Goal: Task Accomplishment & Management: Use online tool/utility

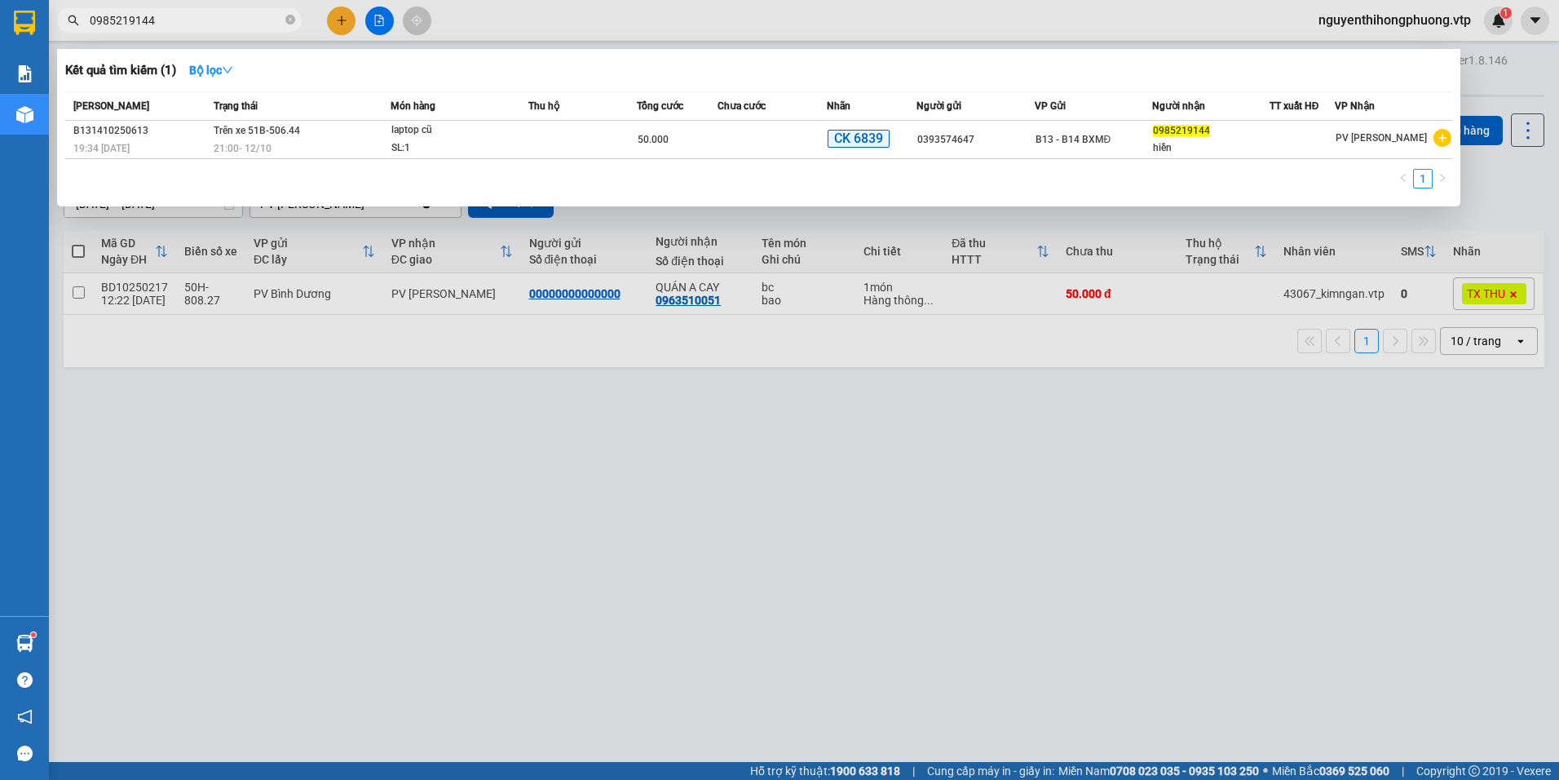
click at [864, 527] on div at bounding box center [779, 390] width 1559 height 780
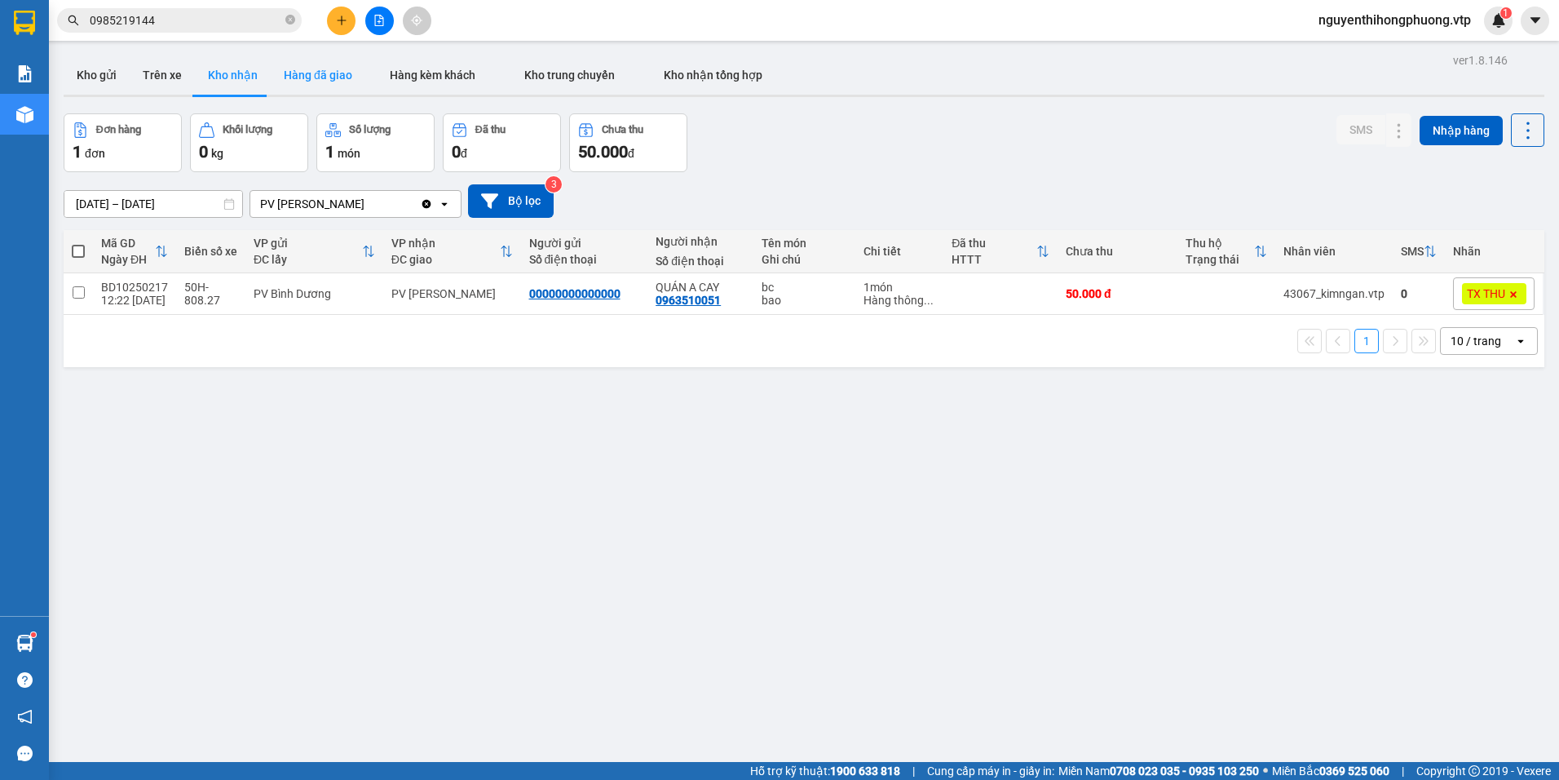
click at [319, 75] on button "Hàng đã giao" at bounding box center [318, 74] width 95 height 39
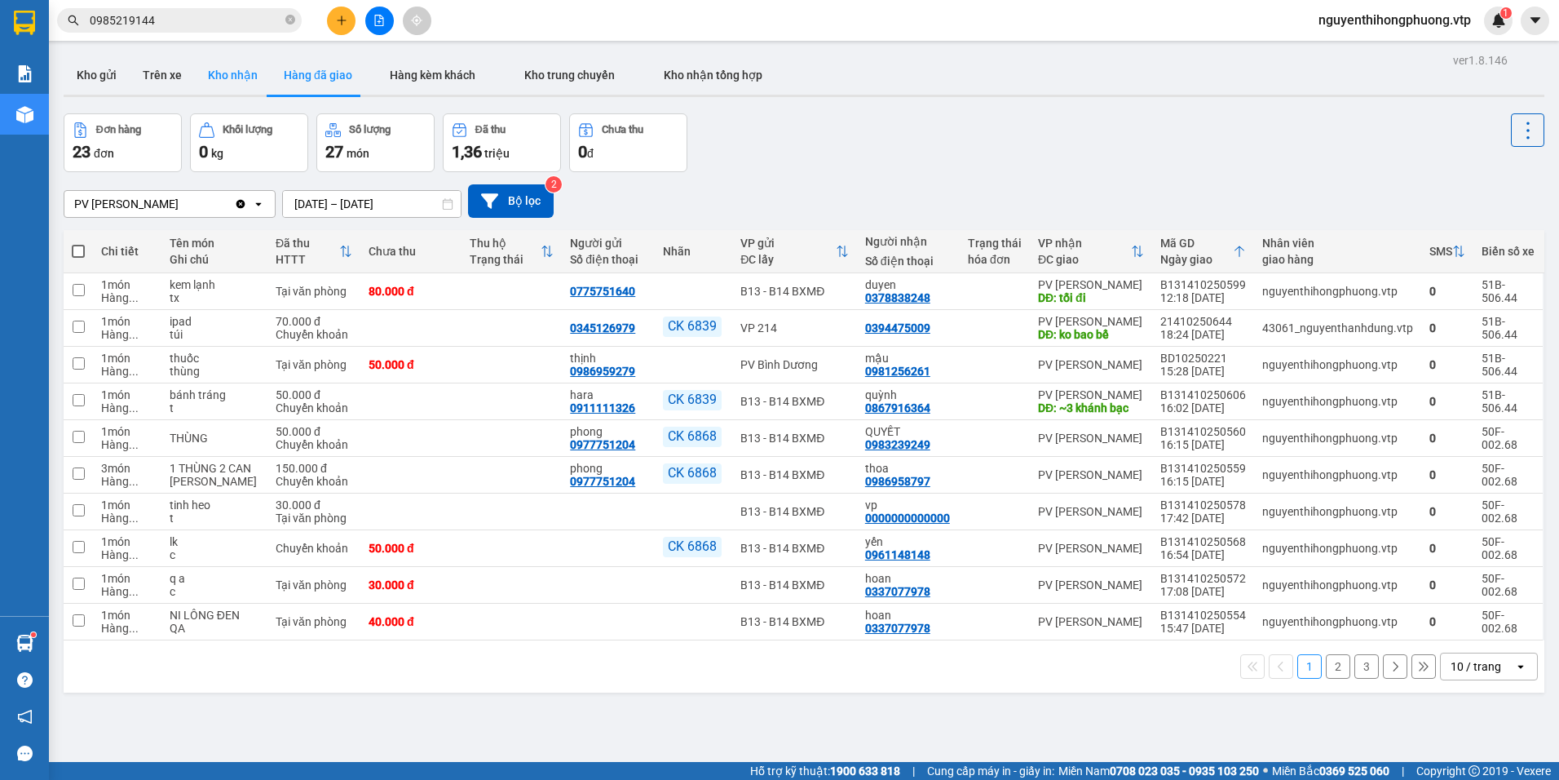
click at [219, 80] on button "Kho nhận" at bounding box center [233, 74] width 76 height 39
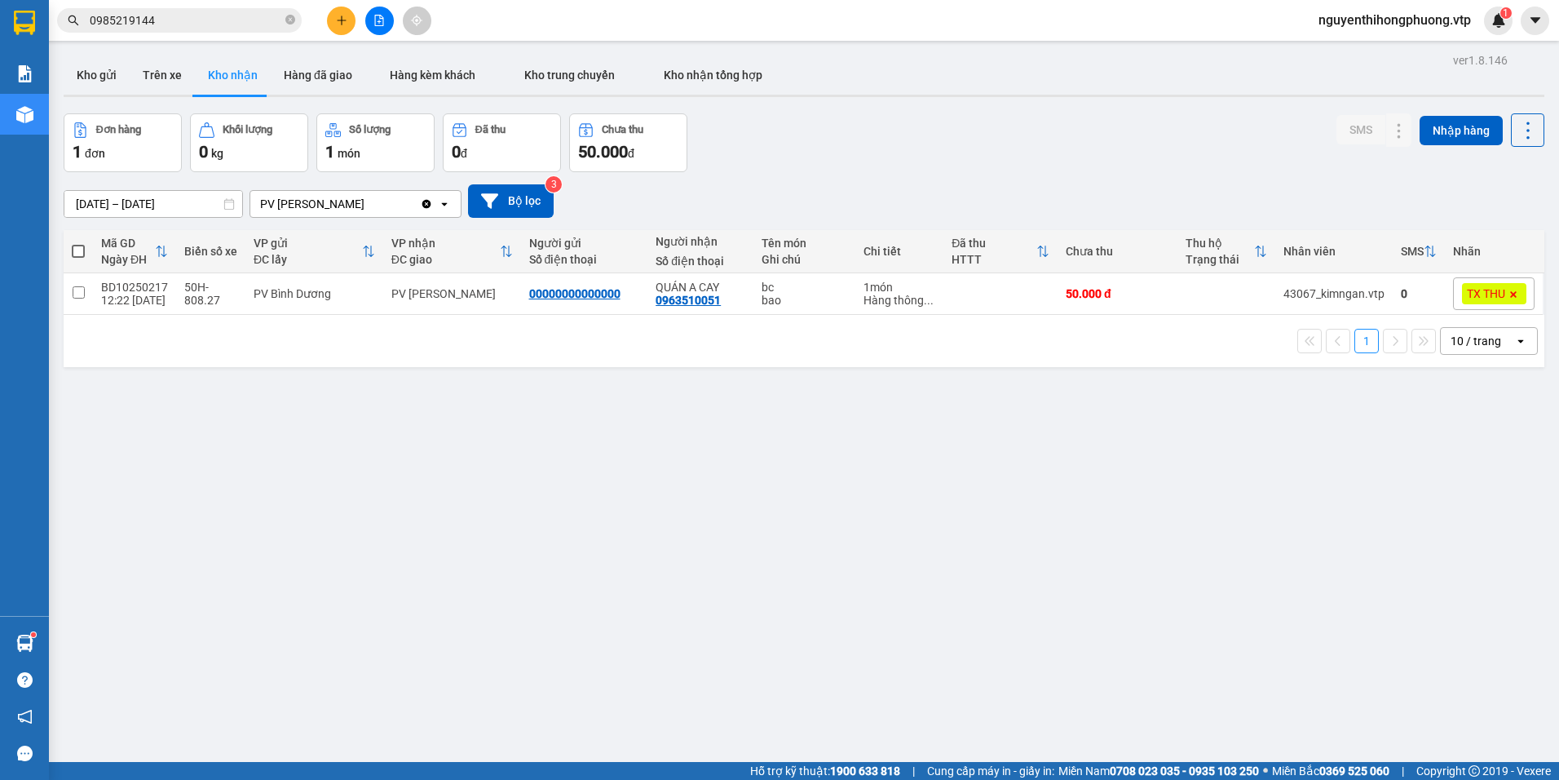
click at [1514, 338] on icon "open" at bounding box center [1520, 340] width 13 height 13
click at [1443, 528] on span "100 / trang" at bounding box center [1470, 522] width 59 height 16
click at [156, 77] on button "Trên xe" at bounding box center [162, 74] width 65 height 39
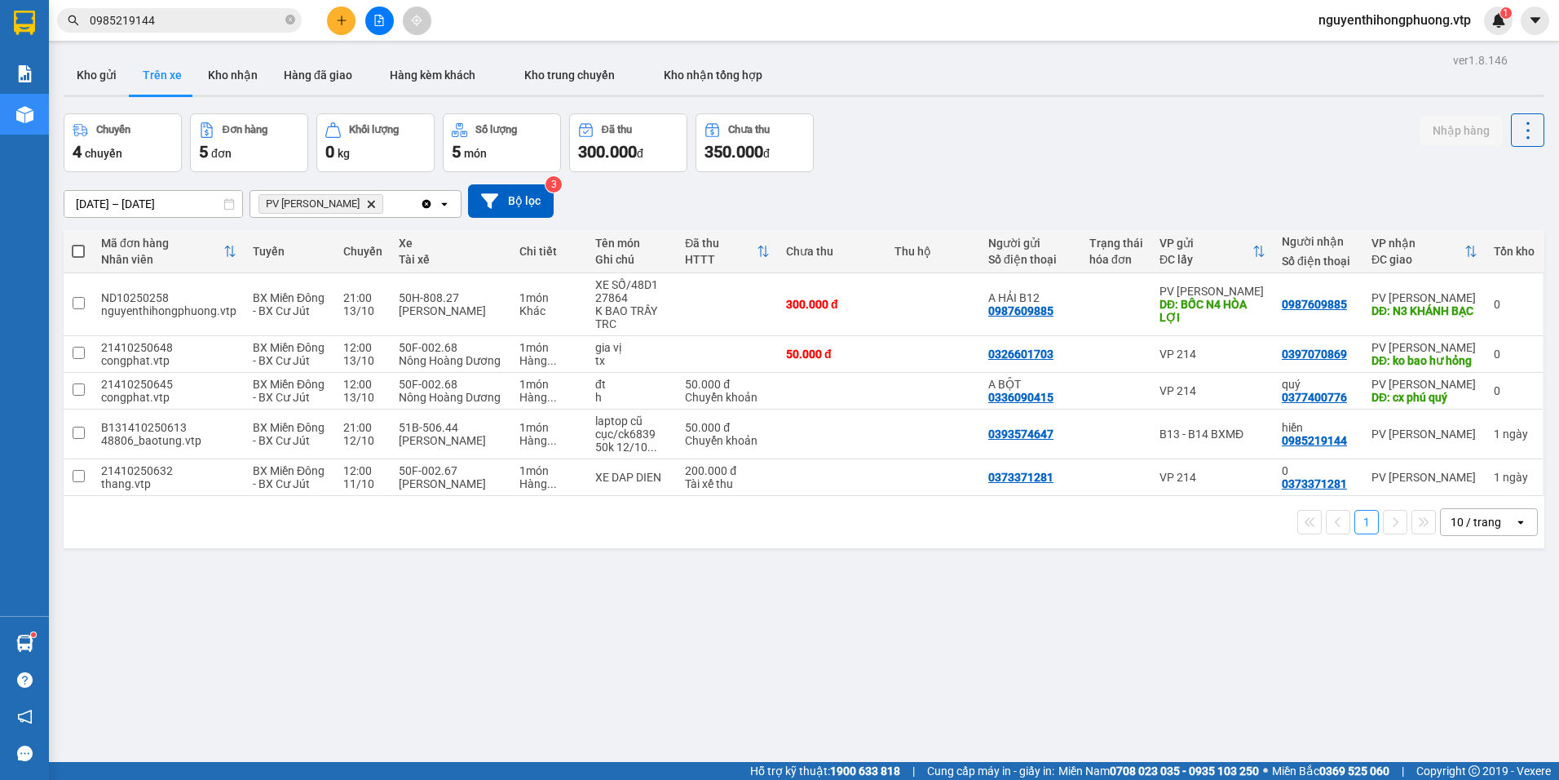
click at [186, 19] on input "0985219144" at bounding box center [186, 20] width 192 height 18
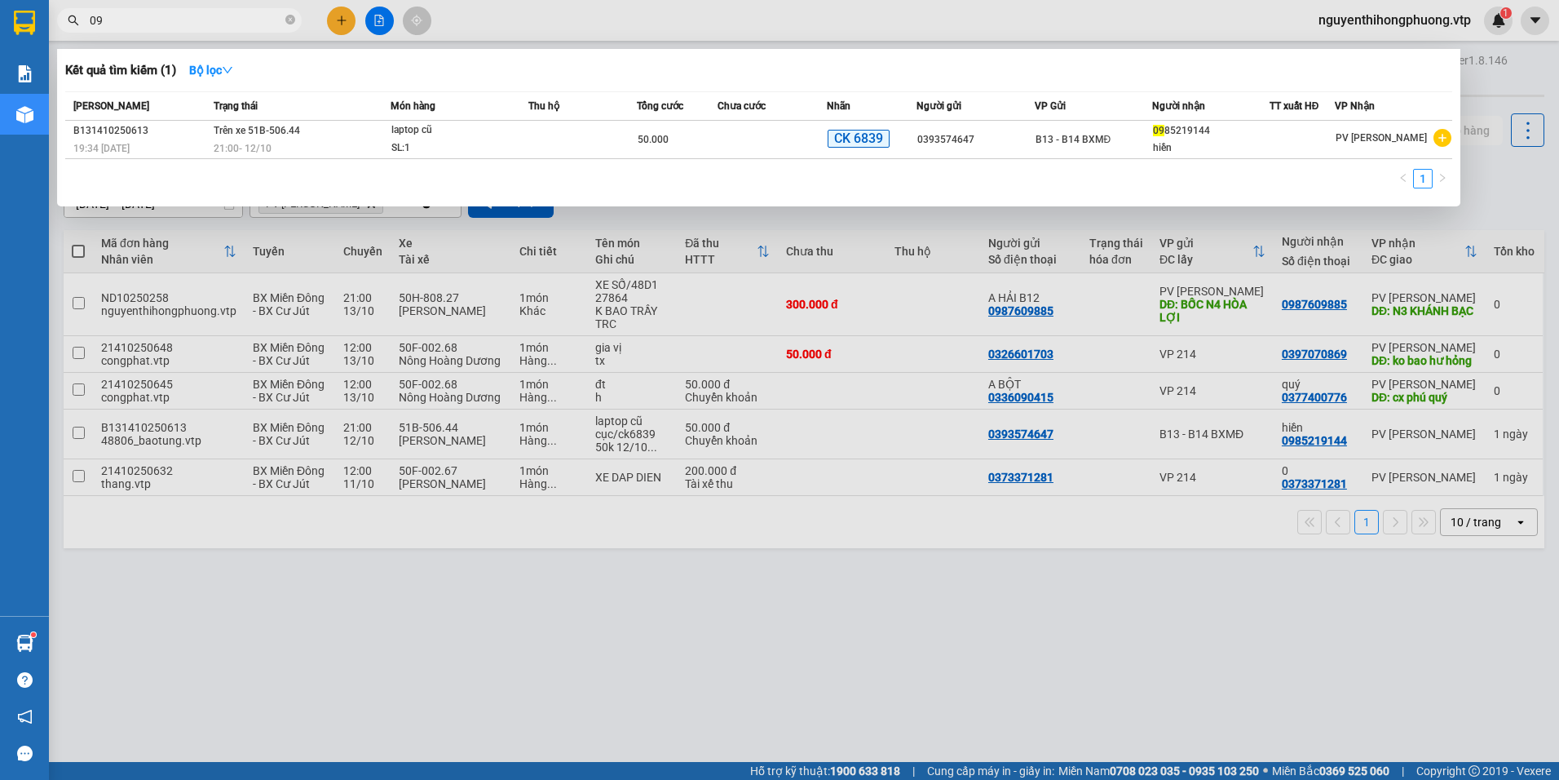
type input "0"
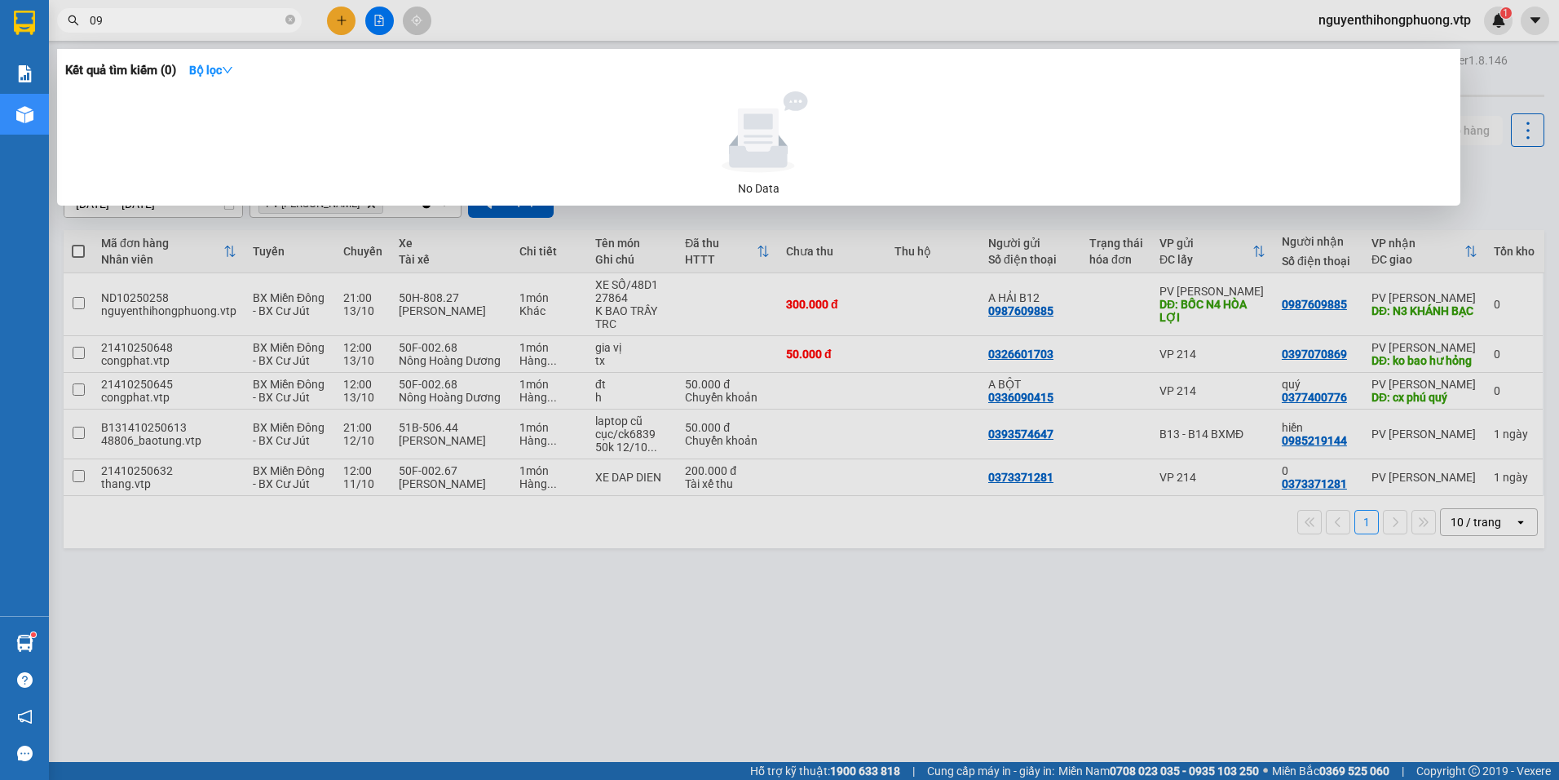
type input "0"
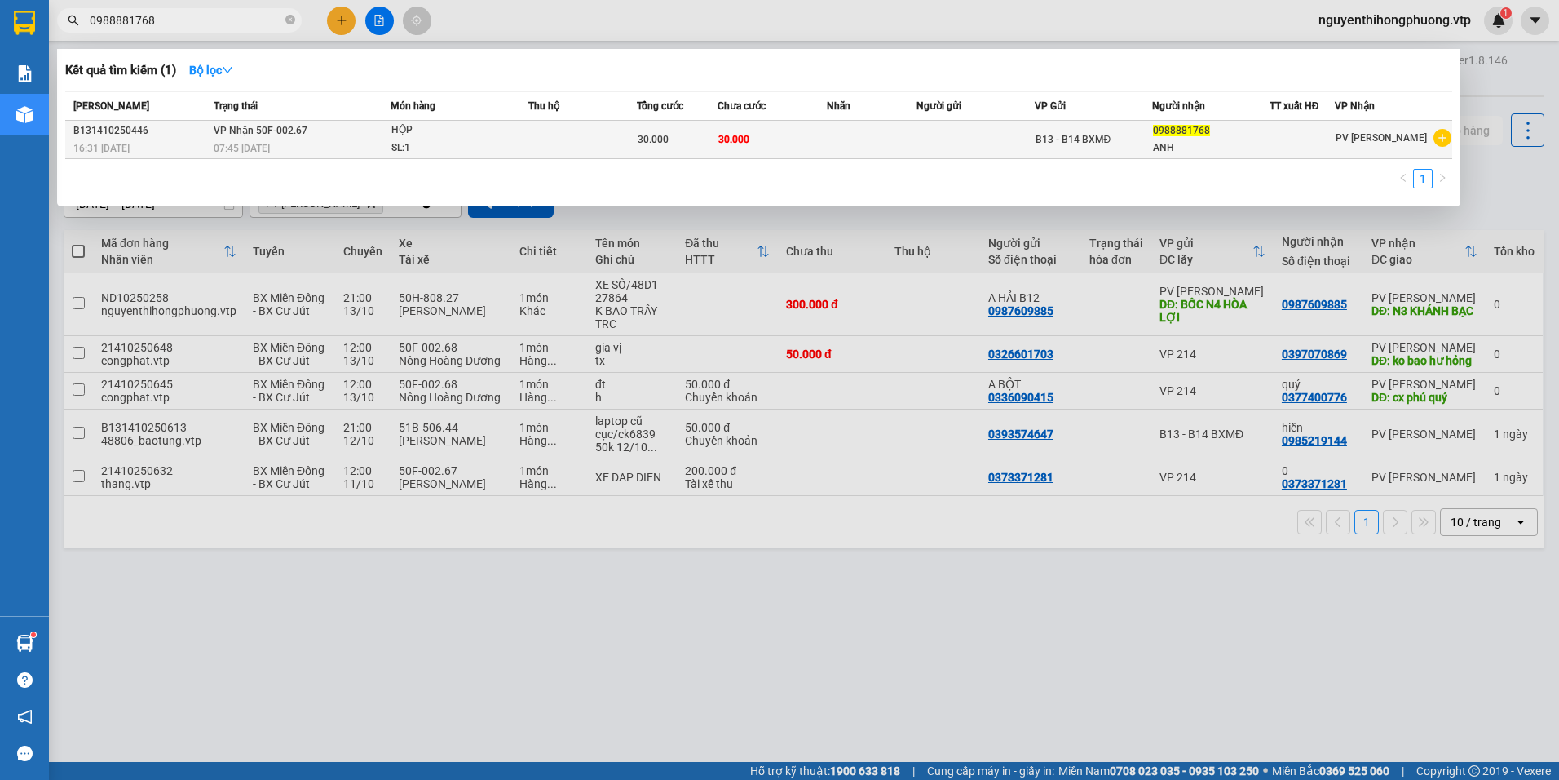
type input "0988881768"
click at [948, 148] on td at bounding box center [975, 140] width 117 height 38
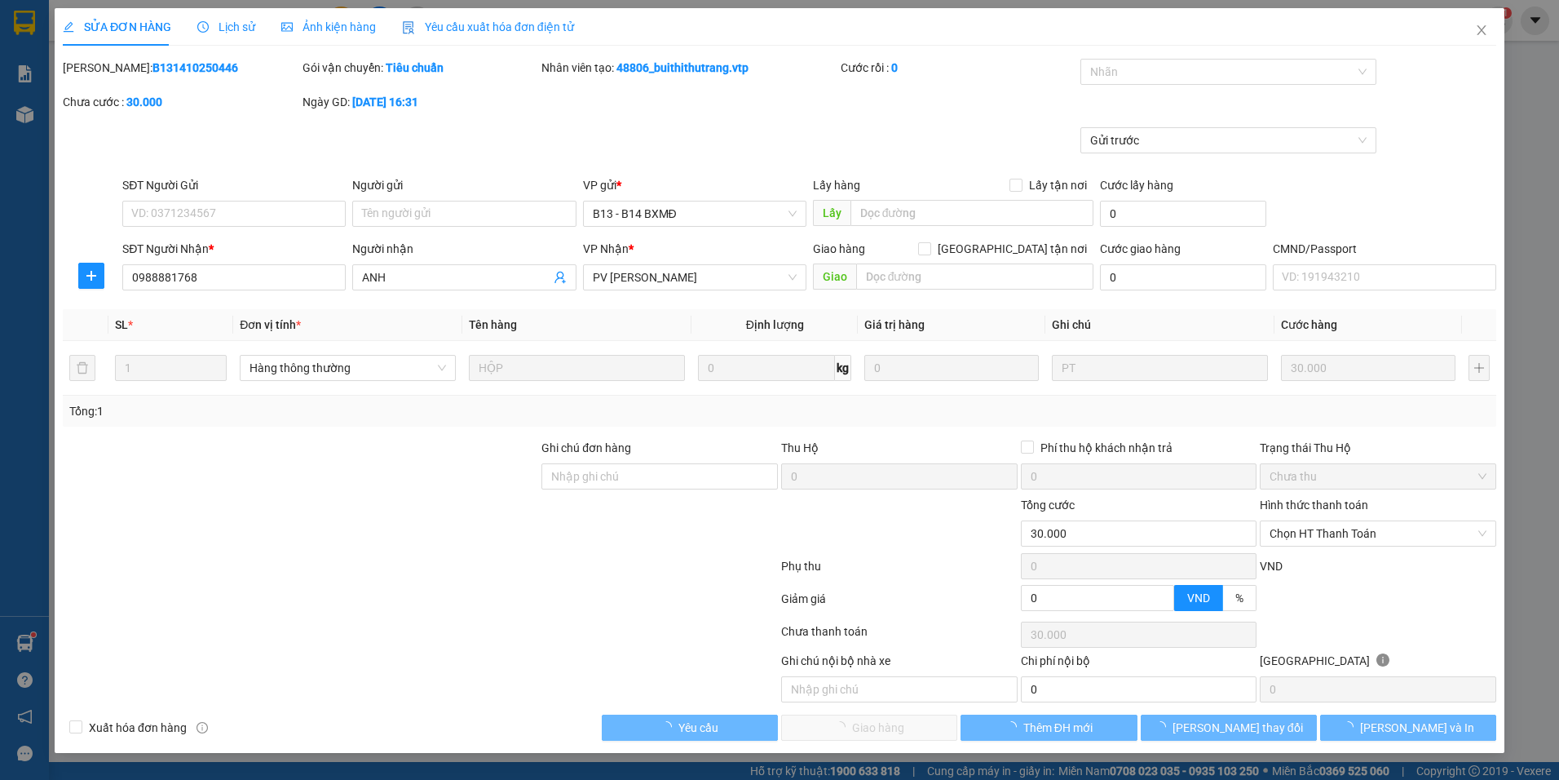
type input "0988881768"
type input "ANH"
type input "0"
type input "30.000"
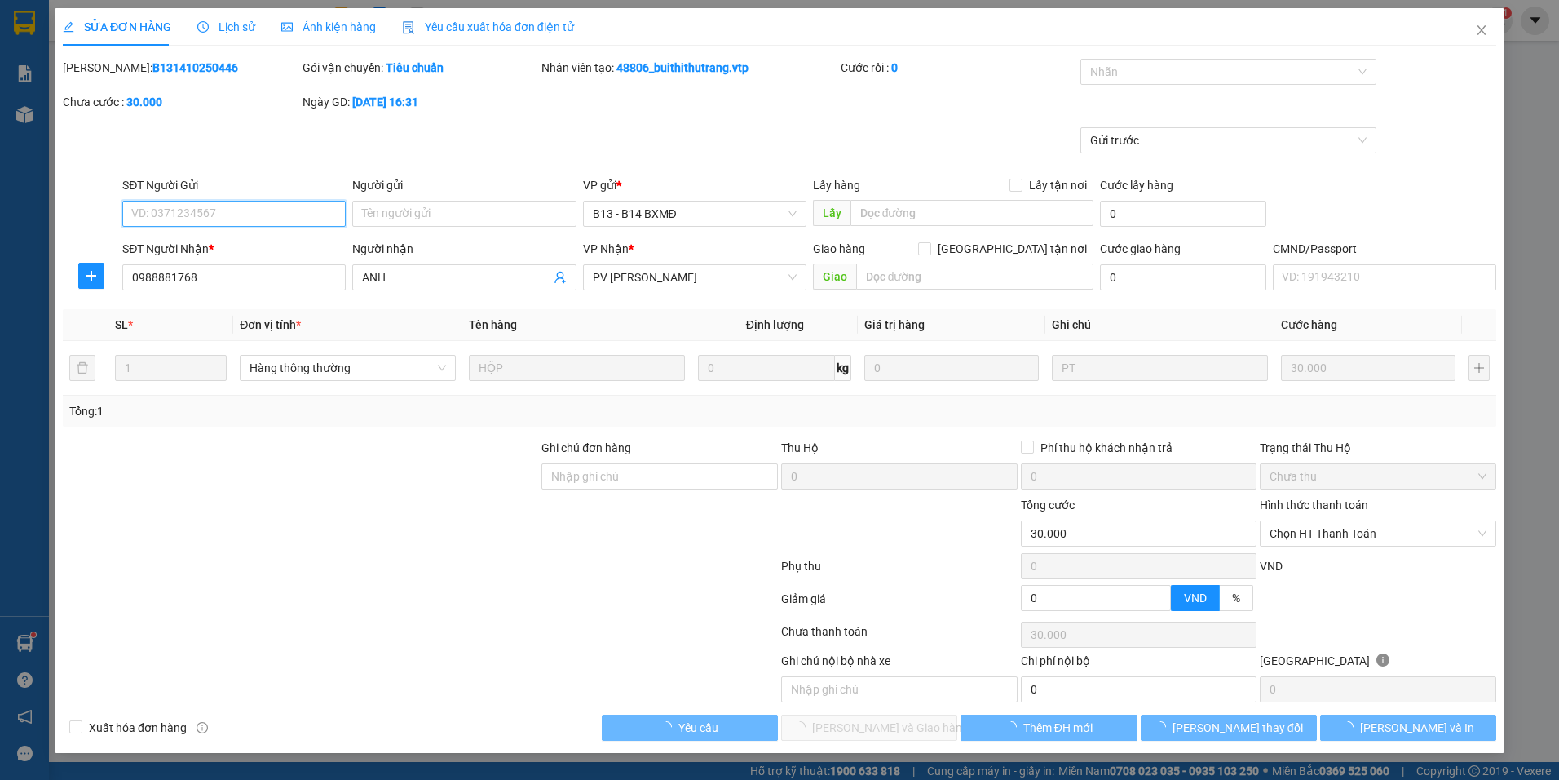
type input "1.500"
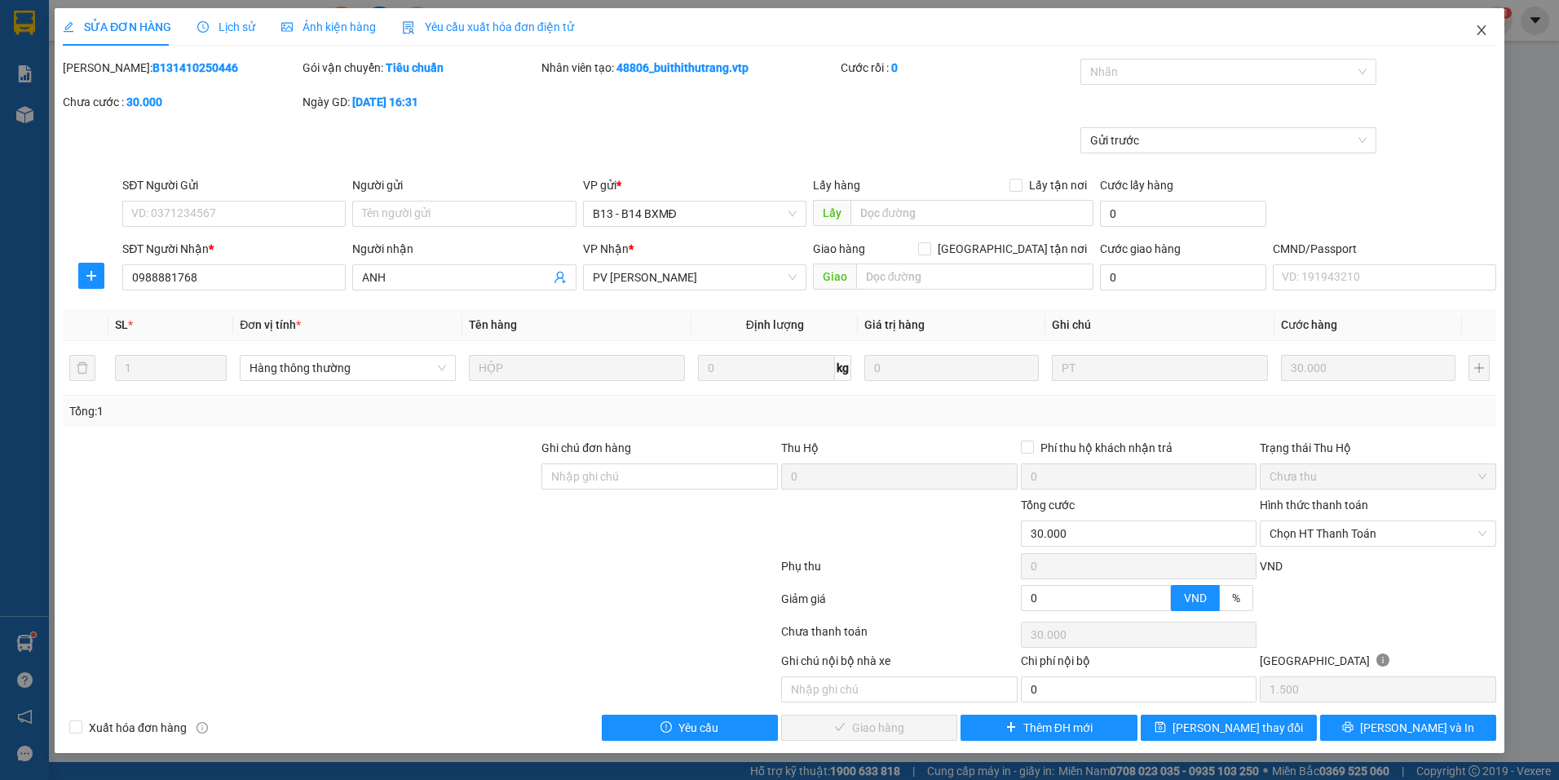
click at [1482, 28] on icon "close" at bounding box center [1481, 30] width 13 height 13
